Goal: Transaction & Acquisition: Purchase product/service

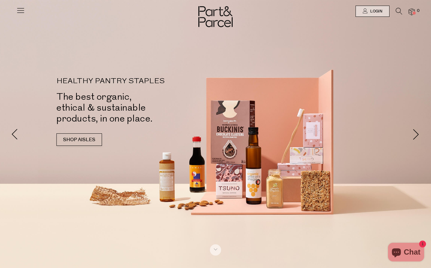
click at [398, 9] on icon at bounding box center [399, 11] width 7 height 7
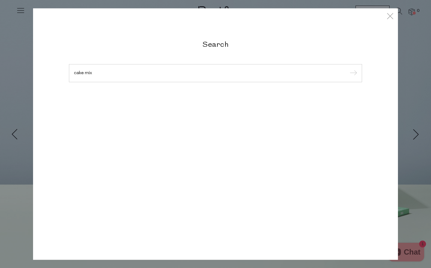
type input "cake mix"
click at [352, 74] on input "submit" at bounding box center [352, 73] width 9 height 9
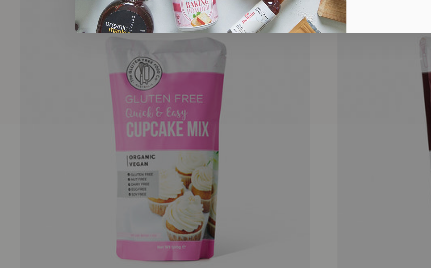
scroll to position [390, 0]
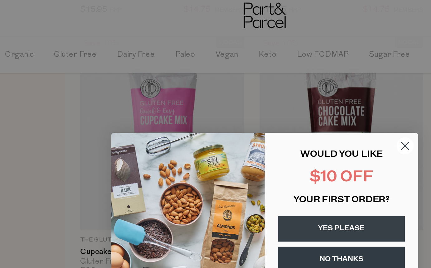
click at [299, 89] on icon "Close dialog" at bounding box center [301, 89] width 4 height 4
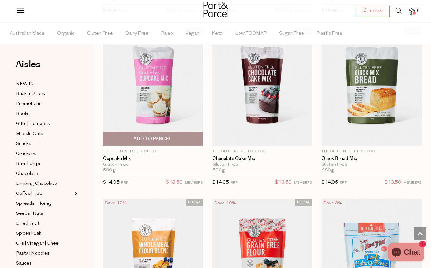
scroll to position [385, 0]
click at [149, 70] on img at bounding box center [153, 87] width 100 height 118
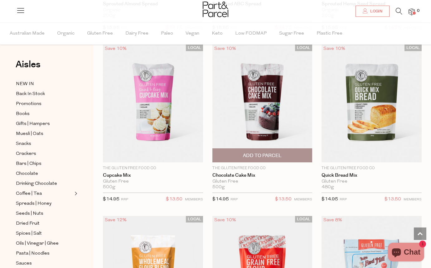
scroll to position [355, 0]
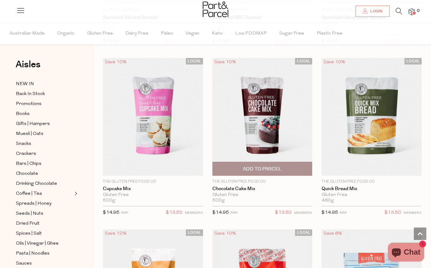
click at [265, 108] on img at bounding box center [262, 117] width 100 height 118
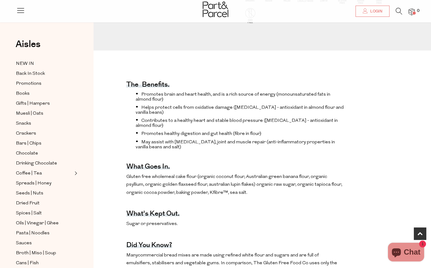
scroll to position [181, 0]
